Goal: Information Seeking & Learning: Learn about a topic

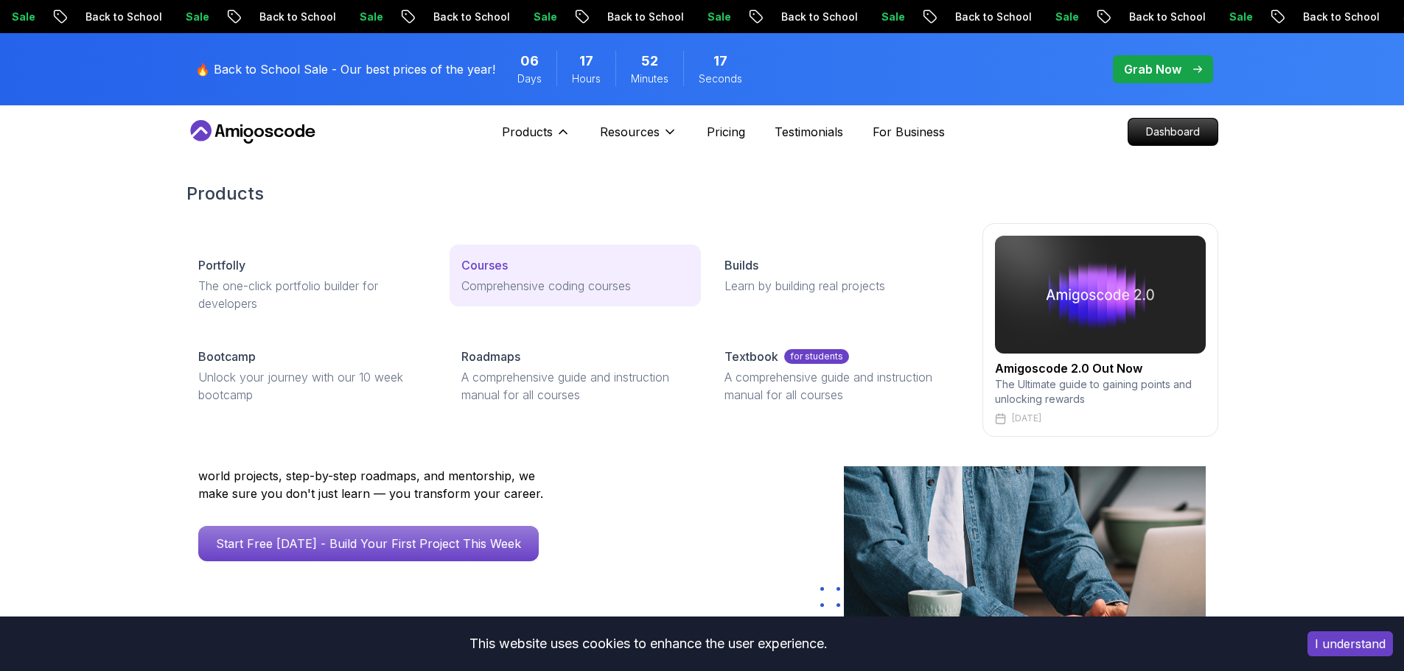
click at [540, 277] on p "Comprehensive coding courses" at bounding box center [575, 286] width 228 height 18
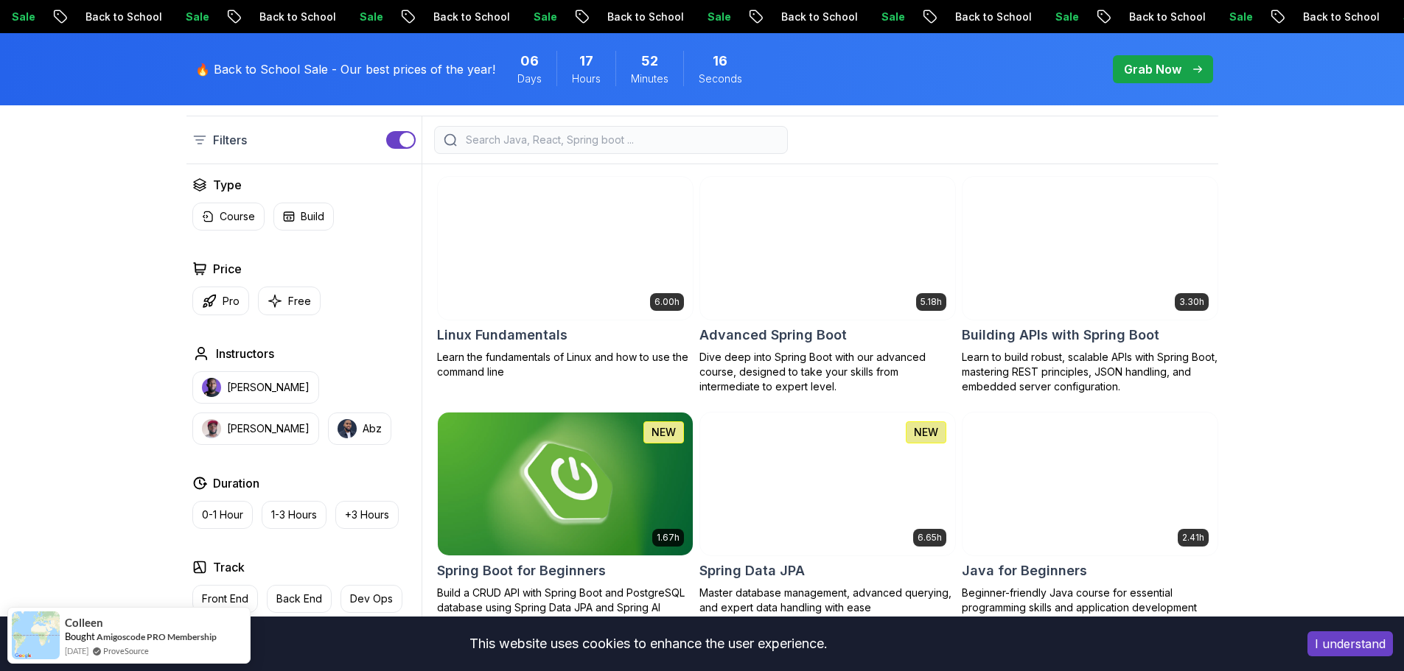
scroll to position [442, 0]
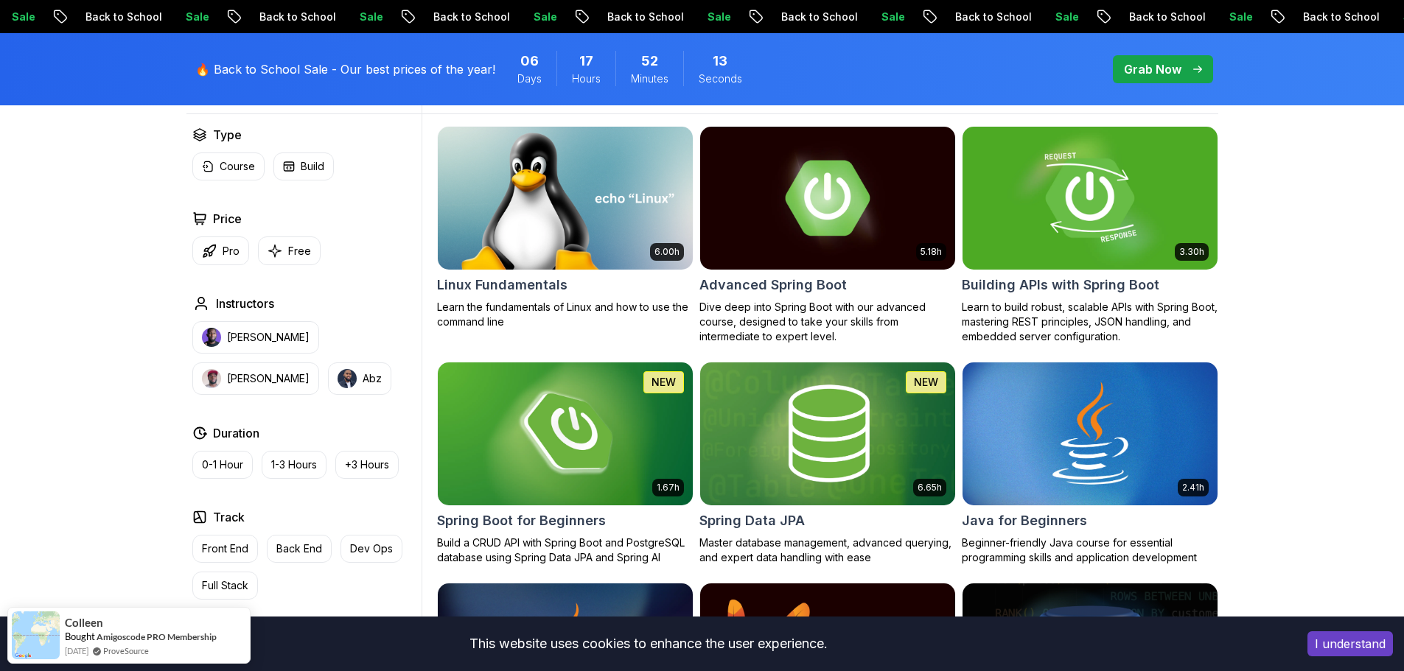
click at [1132, 213] on img at bounding box center [1089, 198] width 267 height 150
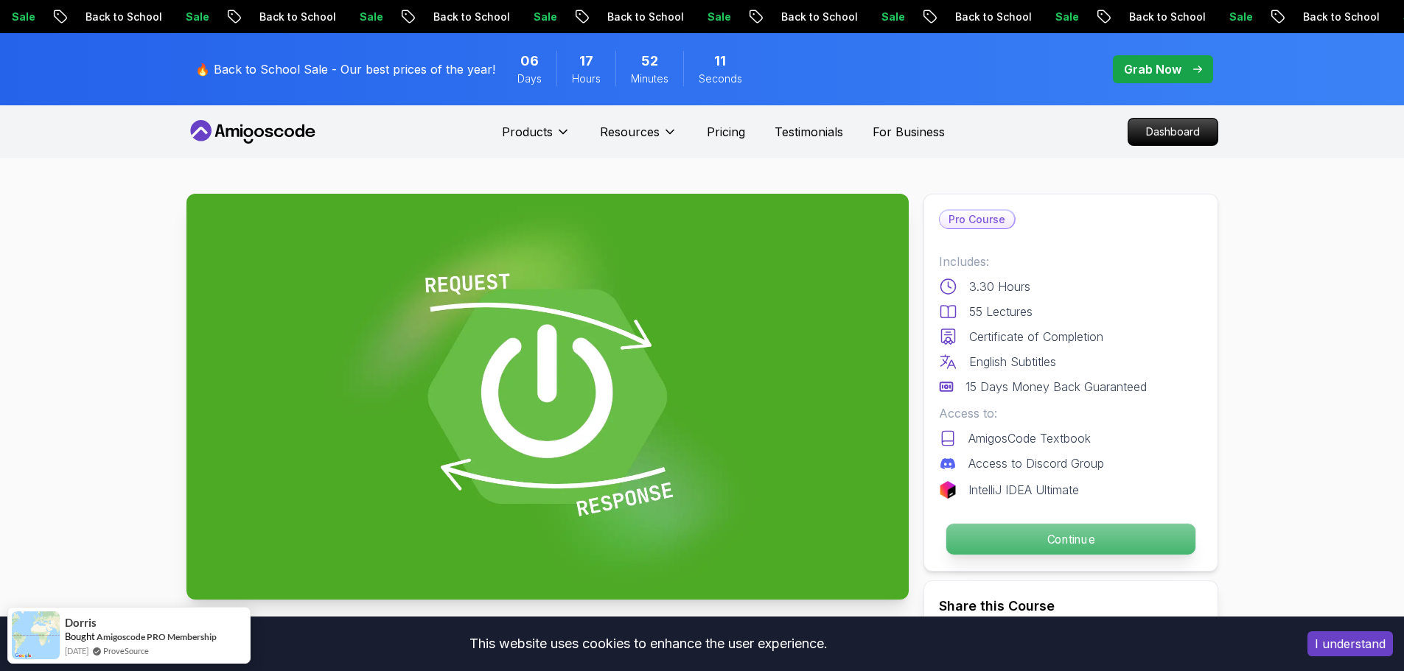
click at [1062, 542] on p "Continue" at bounding box center [1069, 539] width 249 height 31
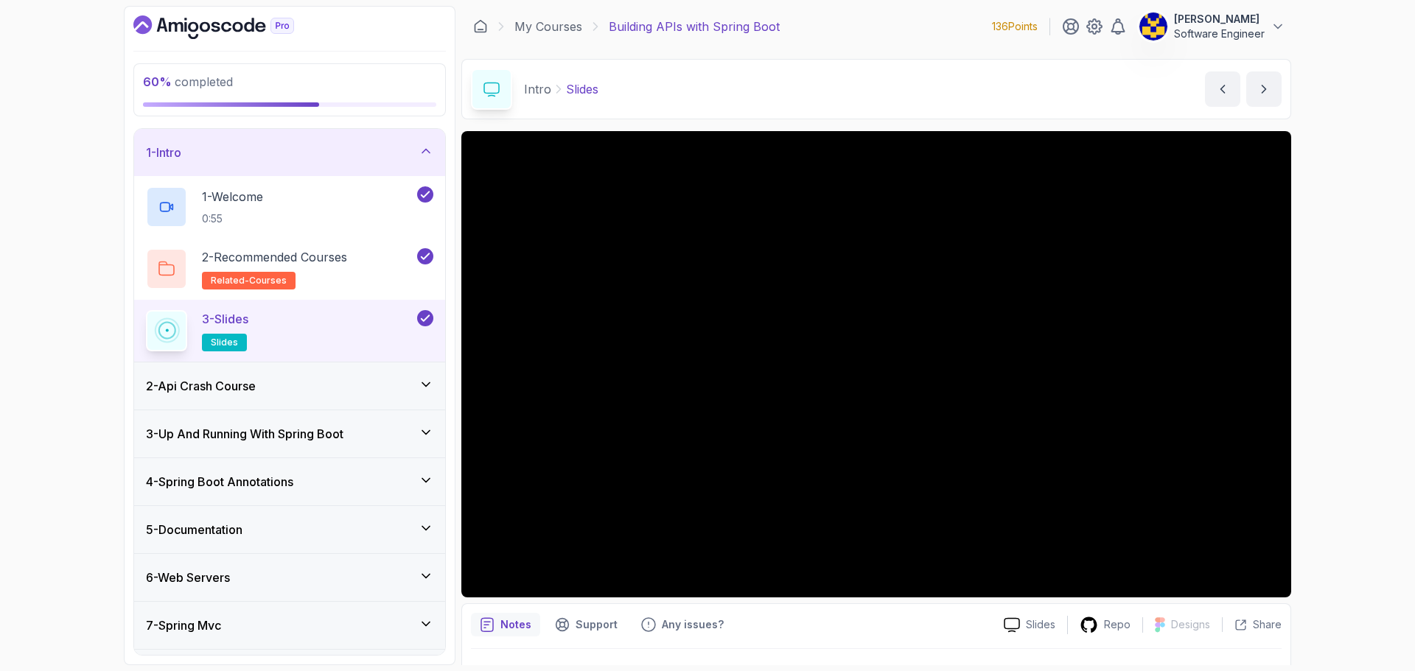
click at [395, 384] on div "2 - Api Crash Course" at bounding box center [289, 386] width 287 height 18
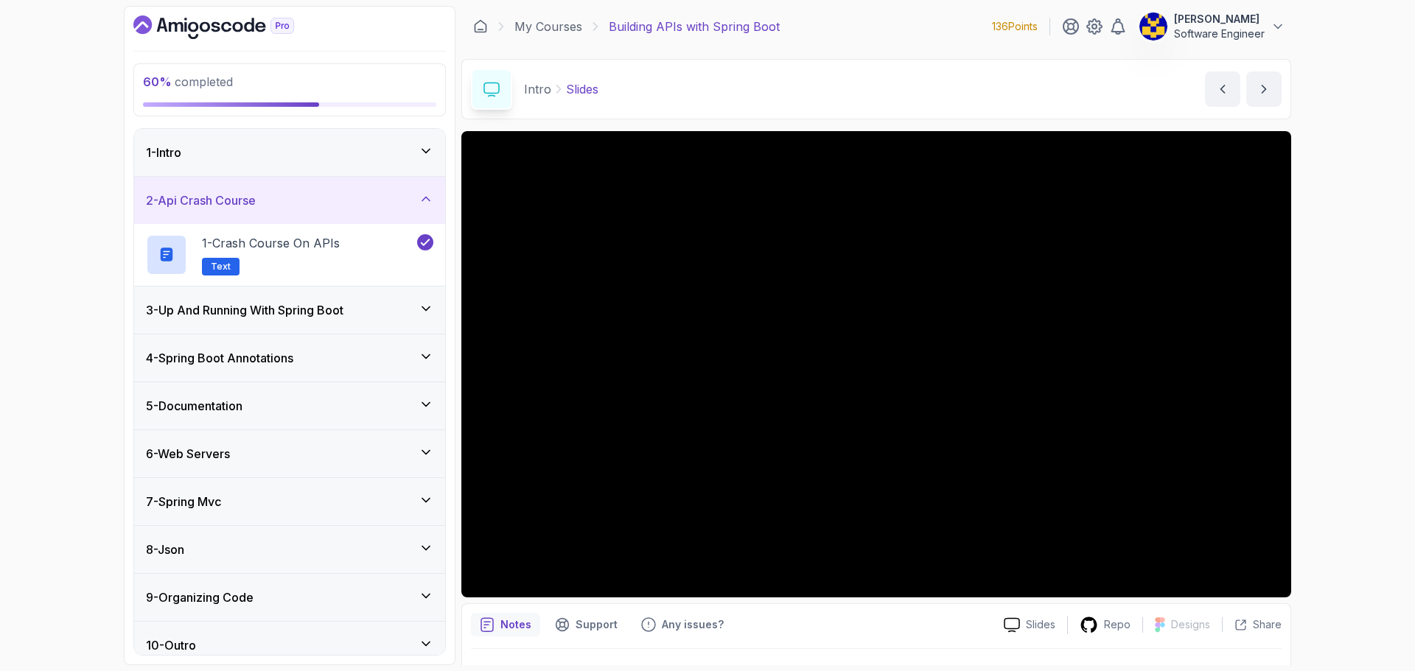
click at [343, 306] on h3 "3 - Up And Running With Spring Boot" at bounding box center [244, 310] width 197 height 18
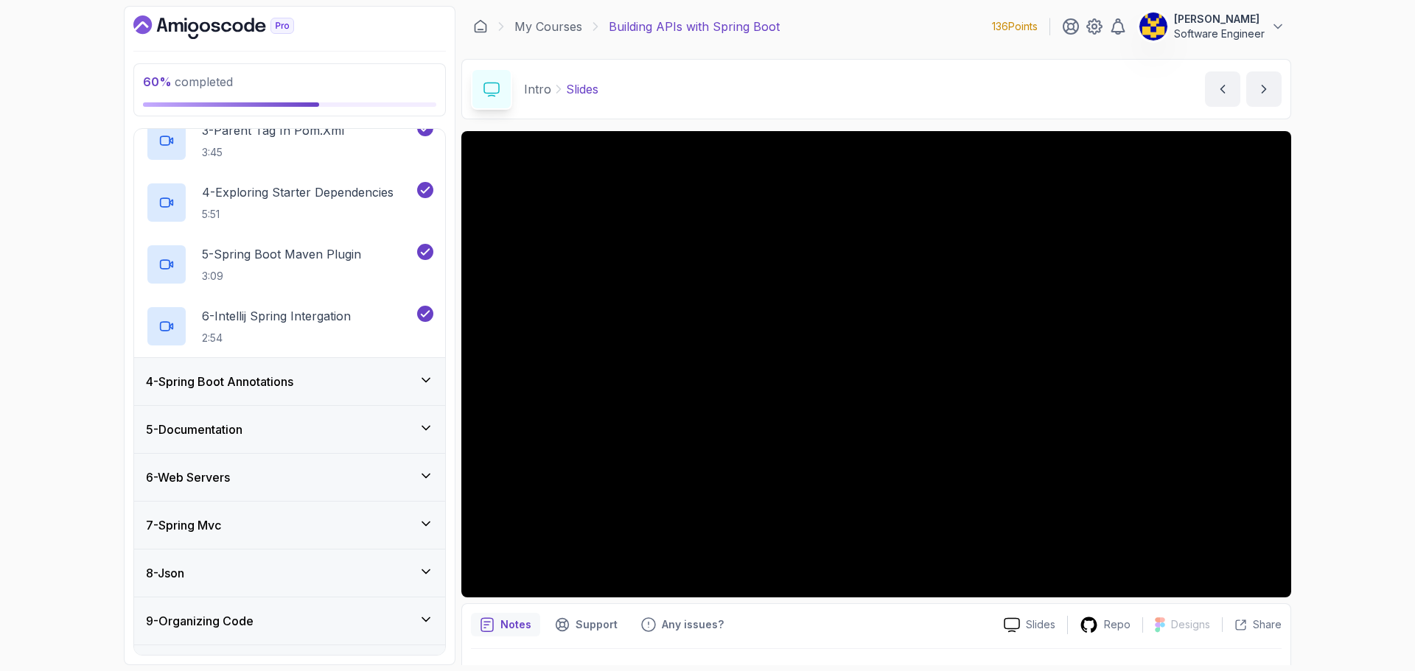
scroll to position [295, 0]
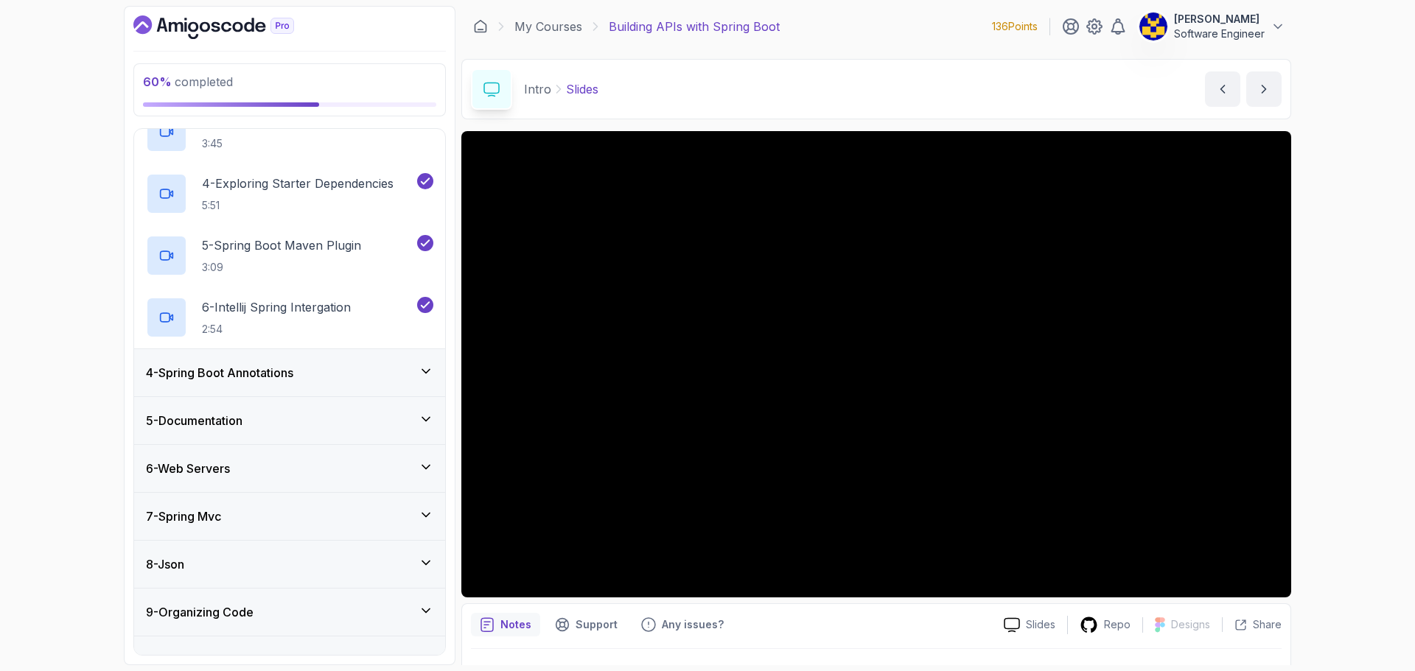
click at [330, 378] on div "4 - Spring Boot Annotations" at bounding box center [289, 373] width 287 height 18
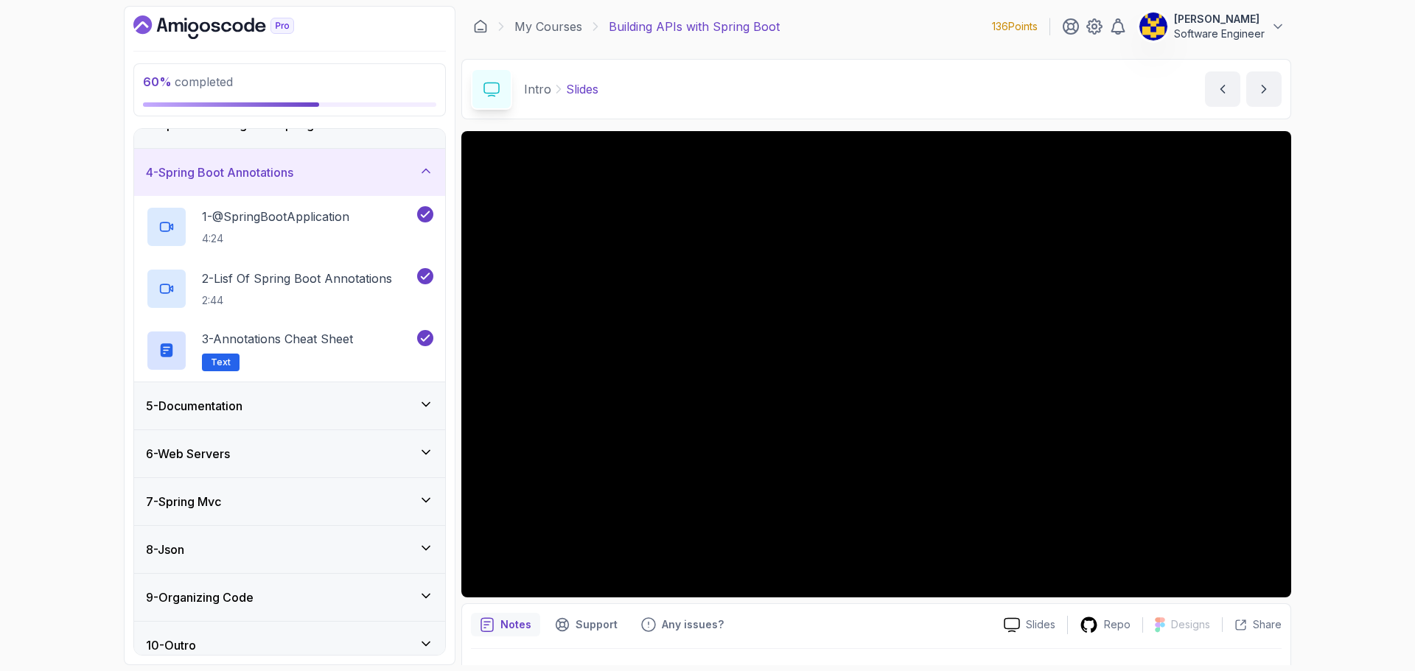
scroll to position [138, 0]
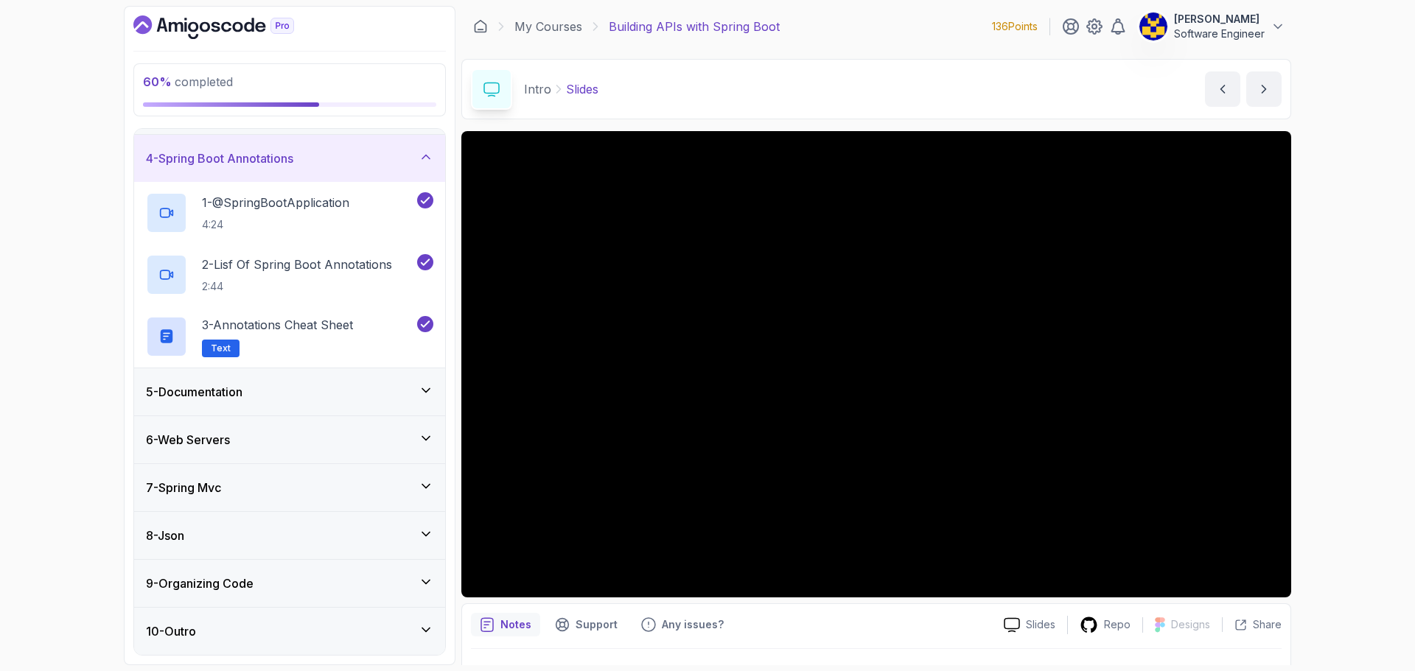
click at [303, 387] on div "5 - Documentation" at bounding box center [289, 392] width 287 height 18
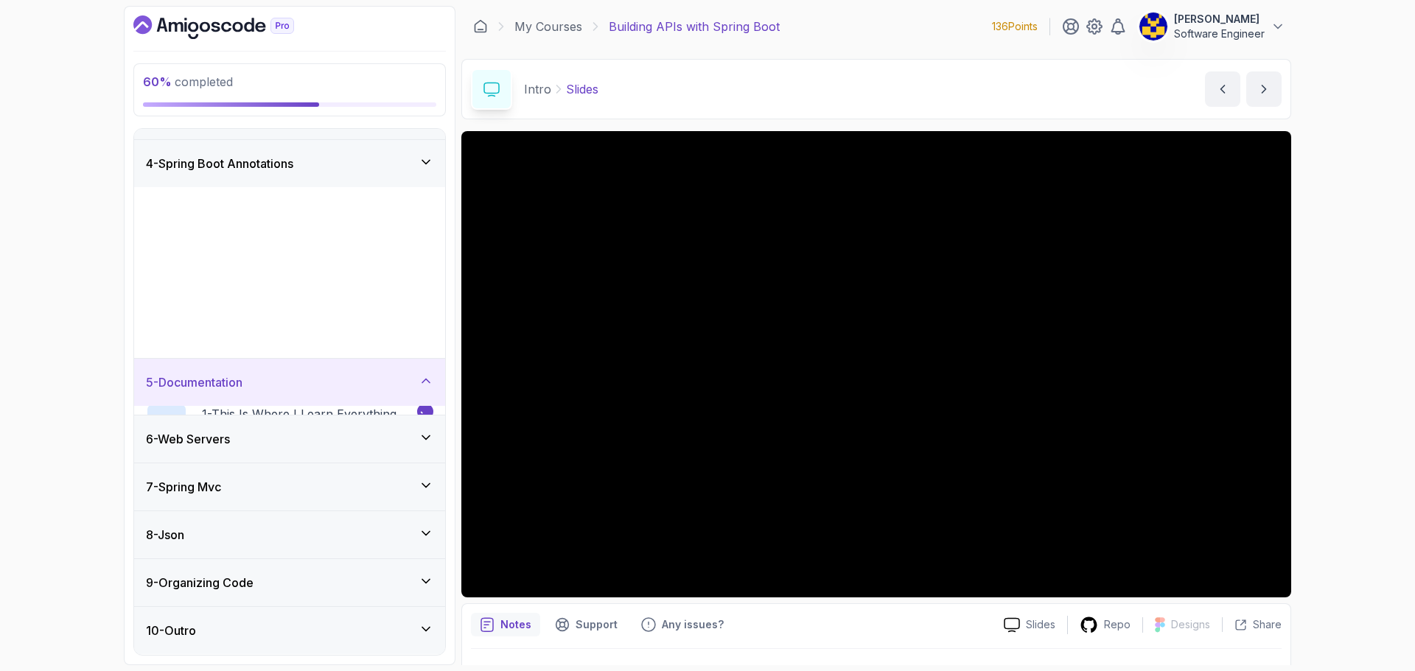
scroll to position [0, 0]
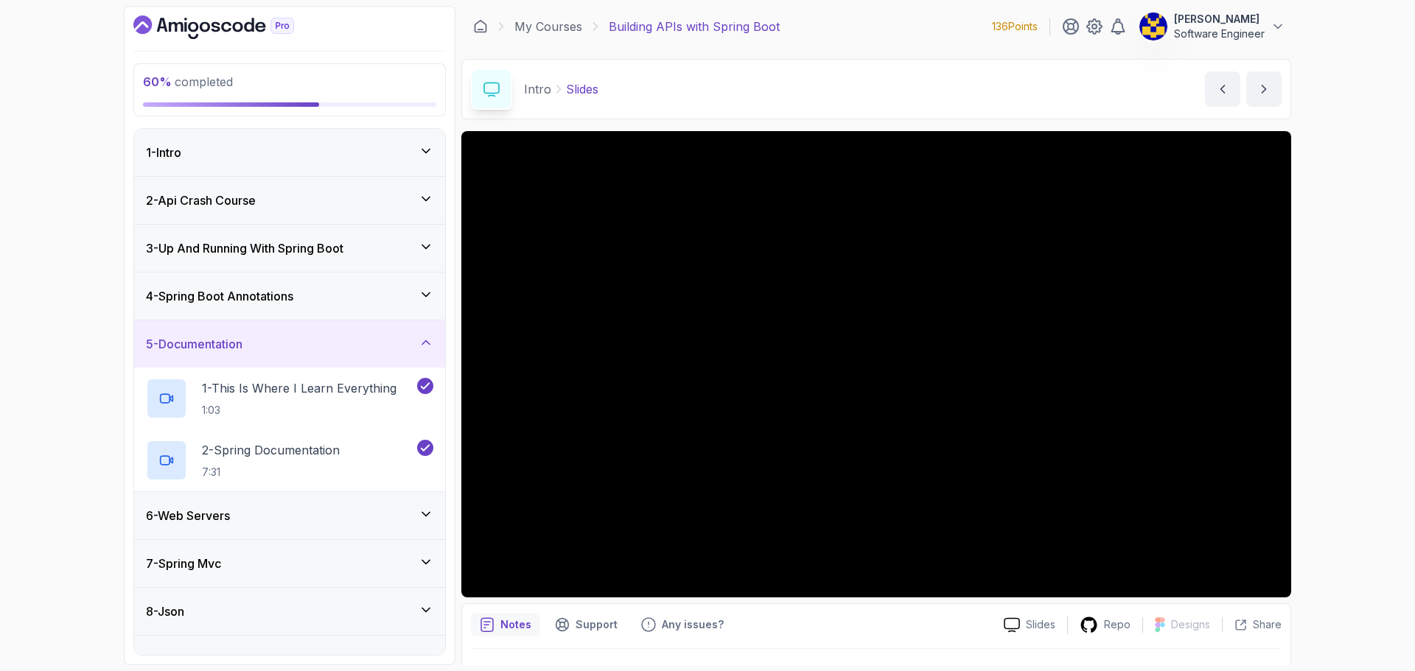
click at [304, 511] on div "6 - Web Servers" at bounding box center [289, 516] width 287 height 18
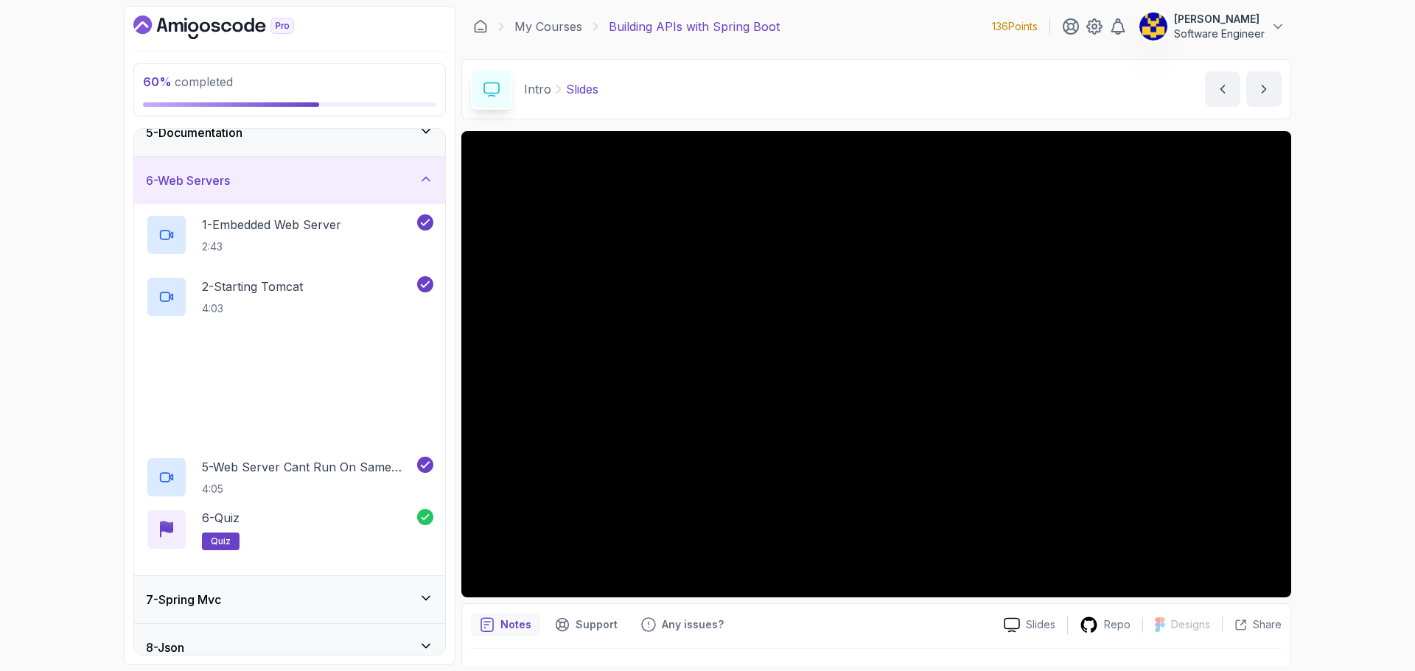
scroll to position [323, 0]
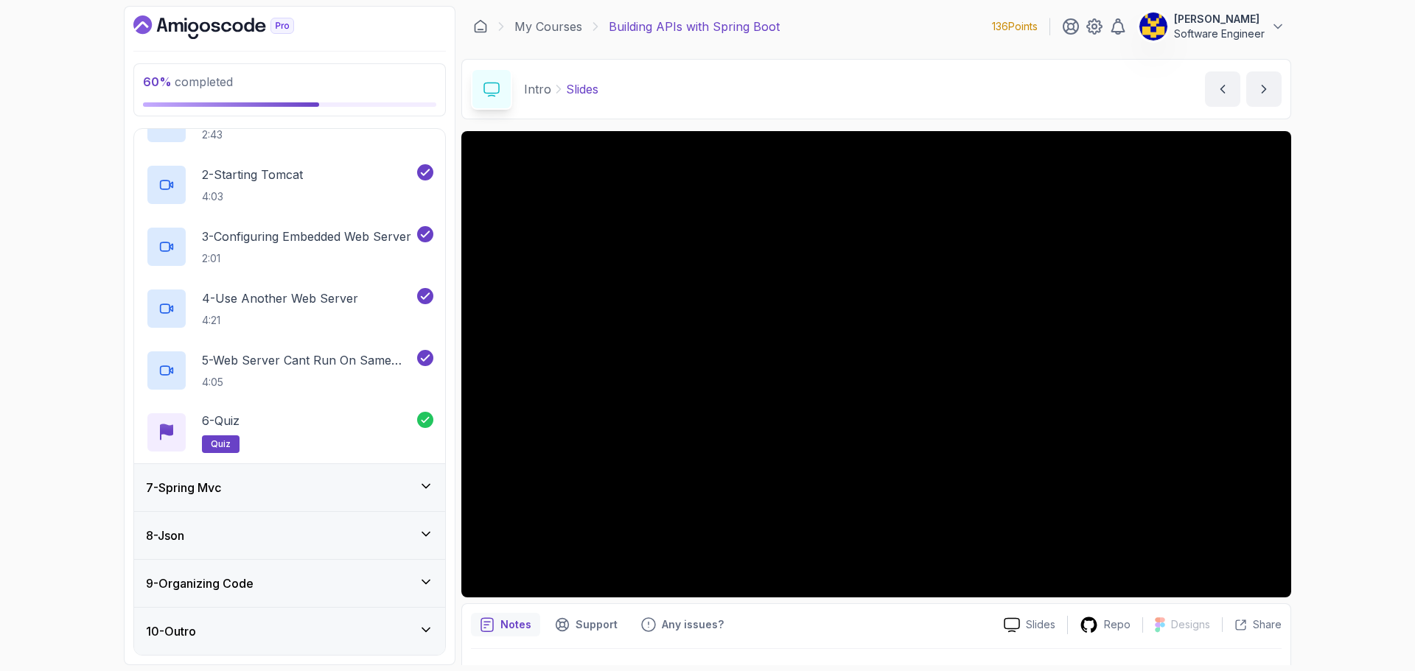
click at [325, 485] on div "7 - Spring Mvc" at bounding box center [289, 488] width 287 height 18
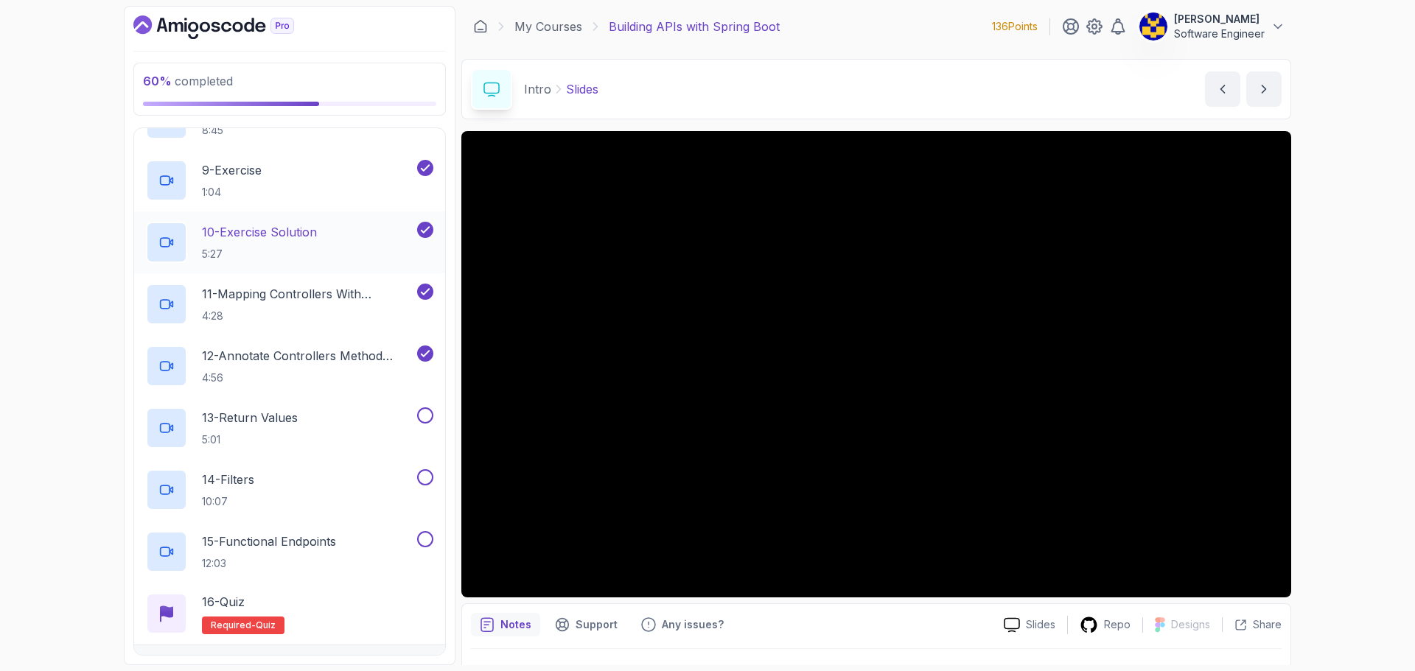
scroll to position [810, 0]
